Goal: Transaction & Acquisition: Purchase product/service

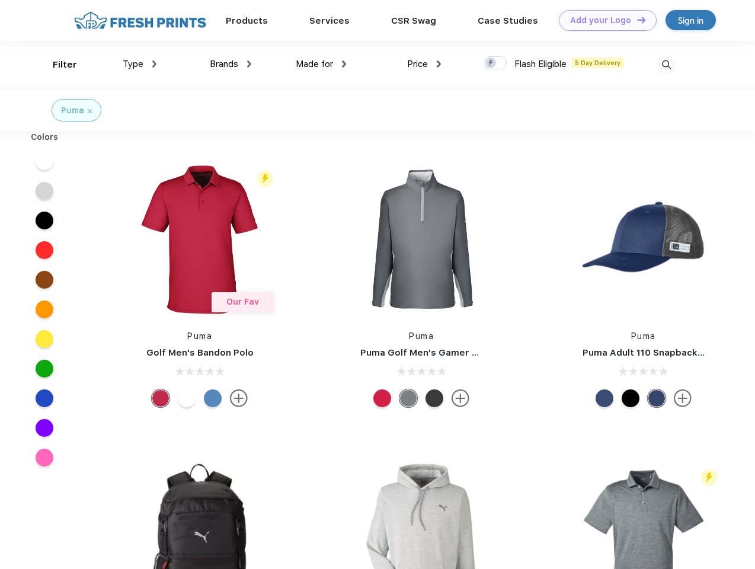
scroll to position [1, 0]
click at [603, 20] on link "Add your Logo Design Tool" at bounding box center [608, 20] width 98 height 21
click at [0, 0] on div "Design Tool" at bounding box center [0, 0] width 0 height 0
click at [636, 20] on link "Add your Logo Design Tool" at bounding box center [608, 20] width 98 height 21
click at [57, 65] on div "Filter" at bounding box center [65, 65] width 24 height 14
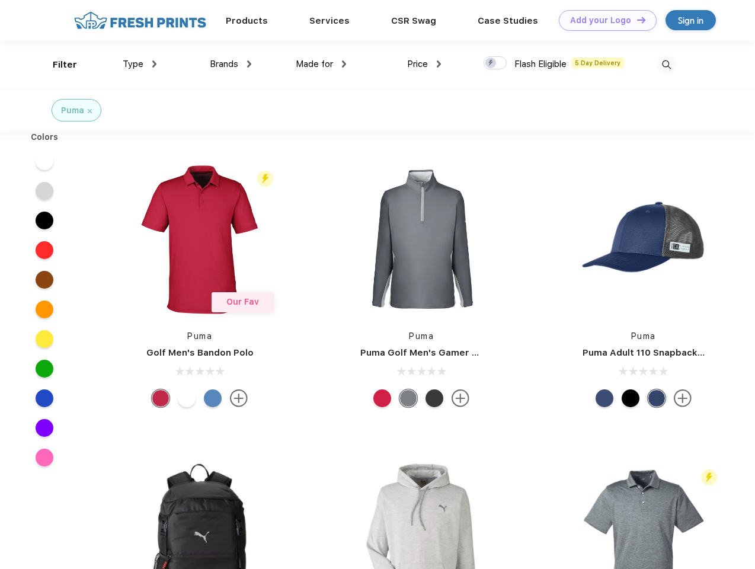
click at [140, 64] on span "Type" at bounding box center [133, 64] width 21 height 11
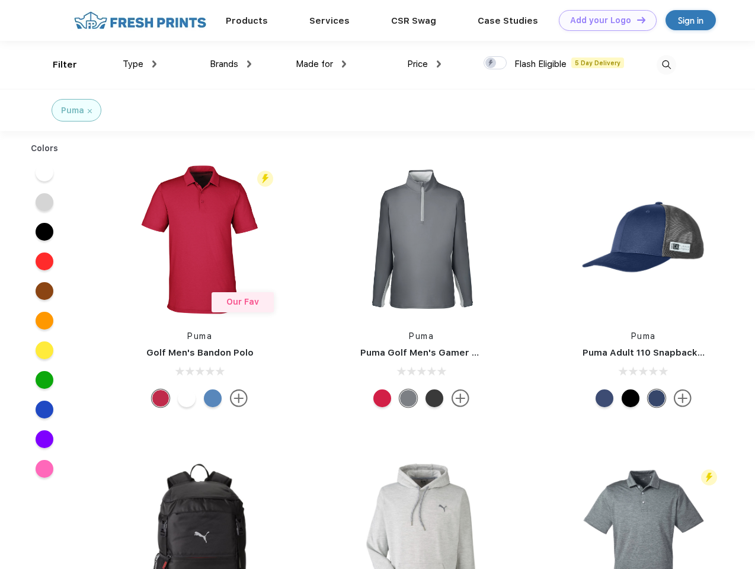
click at [230, 64] on span "Brands" at bounding box center [224, 64] width 28 height 11
click at [321, 64] on span "Made for" at bounding box center [314, 64] width 37 height 11
click at [424, 64] on span "Price" at bounding box center [417, 64] width 21 height 11
click at [495, 63] on div at bounding box center [494, 62] width 23 height 13
click at [491, 63] on input "checkbox" at bounding box center [487, 60] width 8 height 8
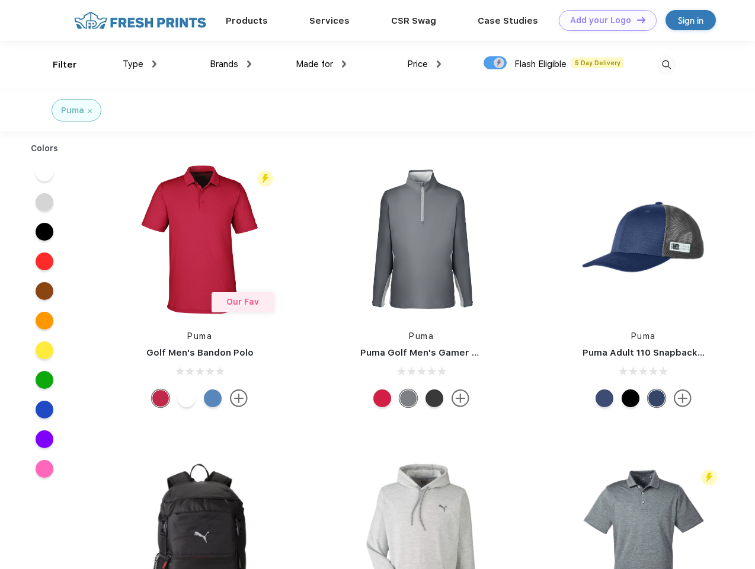
click at [666, 65] on img at bounding box center [666, 65] width 20 height 20
